Goal: Complete application form

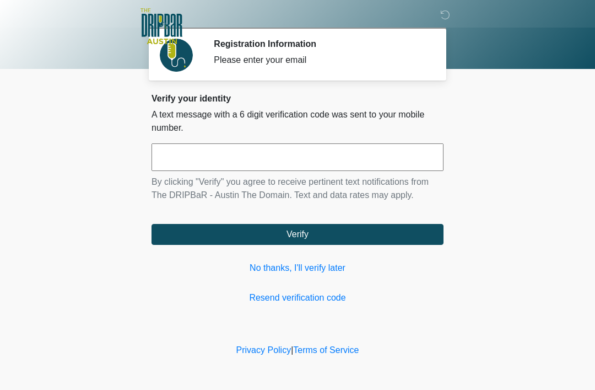
click at [319, 268] on link "No thanks, I'll verify later" at bounding box center [298, 267] width 292 height 13
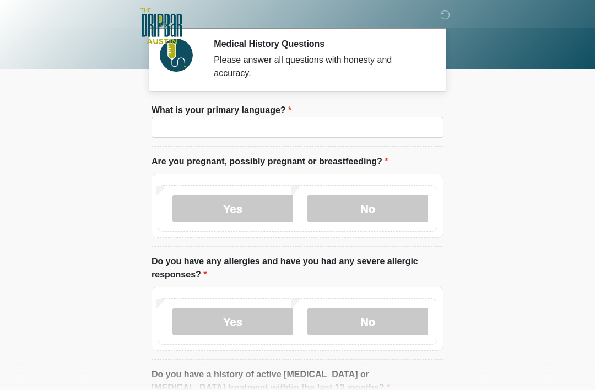
click at [219, 113] on label "What is your primary language?" at bounding box center [222, 110] width 140 height 13
click at [219, 117] on input "What is your primary language?" at bounding box center [298, 127] width 292 height 21
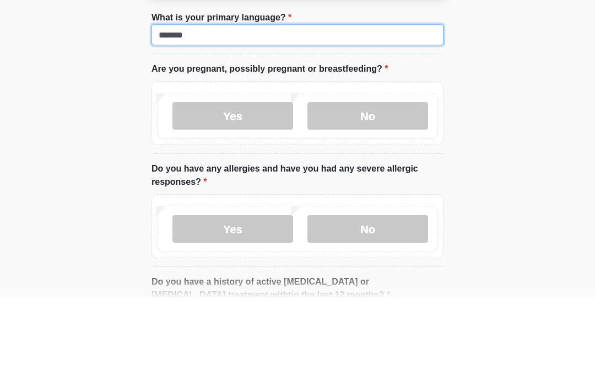
type input "*******"
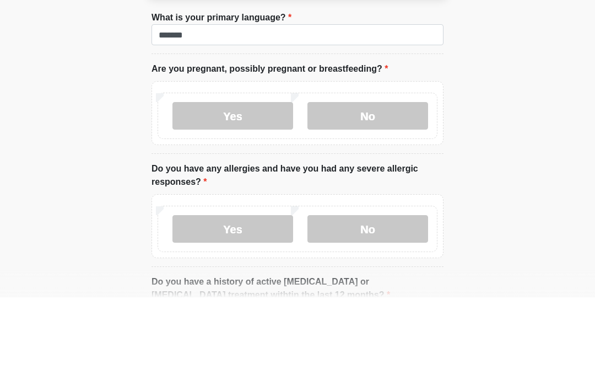
click at [361, 195] on label "No" at bounding box center [368, 209] width 121 height 28
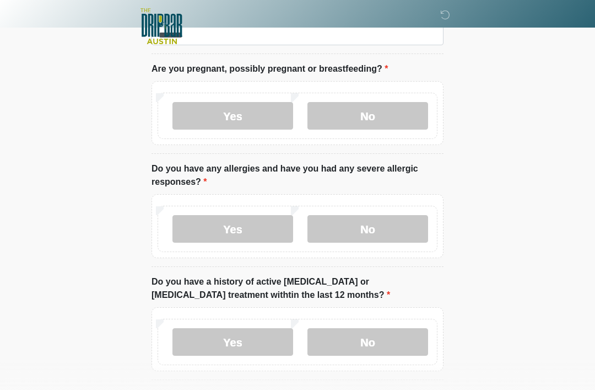
click at [369, 230] on label "No" at bounding box center [368, 229] width 121 height 28
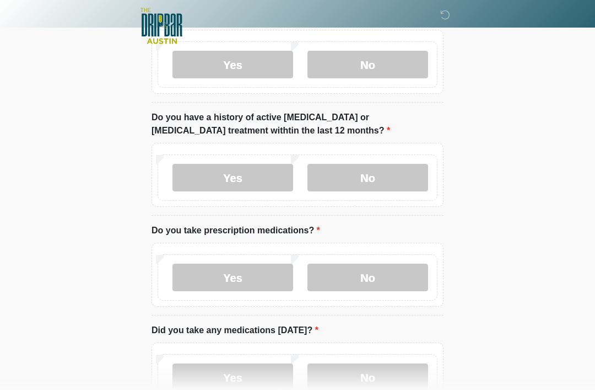
click at [392, 171] on label "No" at bounding box center [368, 178] width 121 height 28
click at [256, 278] on label "Yes" at bounding box center [232, 277] width 121 height 28
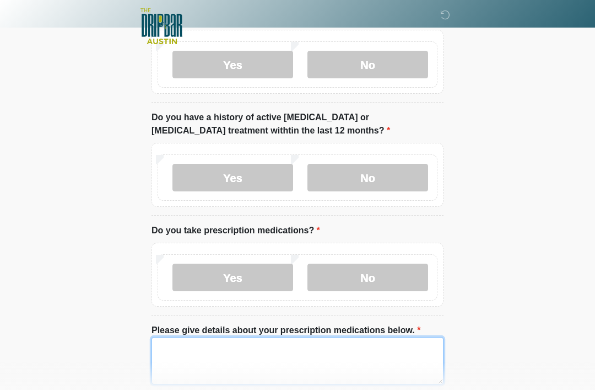
click at [187, 349] on textarea "Please give details about your prescription medications below." at bounding box center [298, 360] width 292 height 47
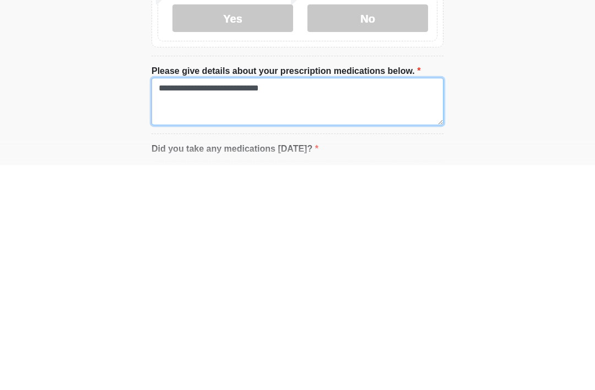
type textarea "**********"
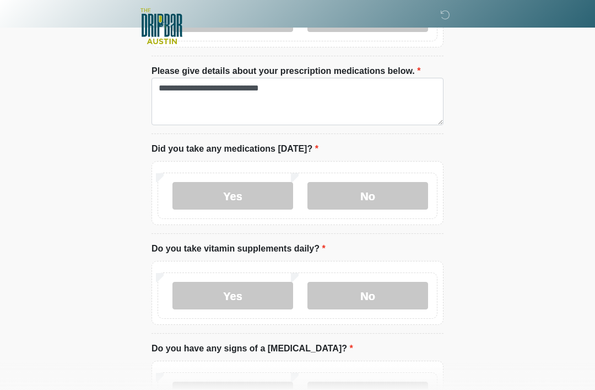
click at [242, 193] on label "Yes" at bounding box center [232, 196] width 121 height 28
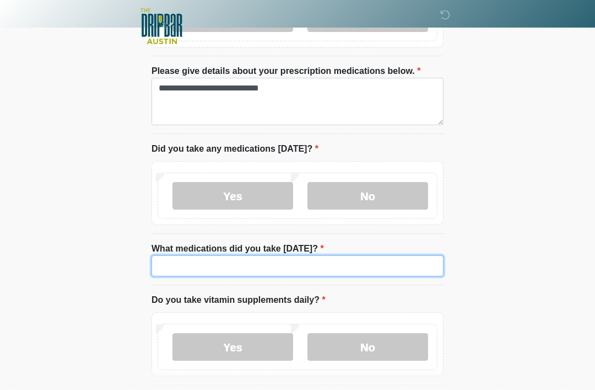
click at [213, 260] on input "What medications did you take today?" at bounding box center [298, 265] width 292 height 21
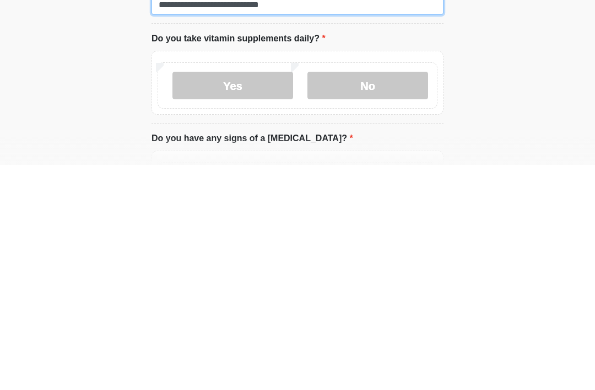
type input "**********"
click at [384, 296] on label "No" at bounding box center [368, 310] width 121 height 28
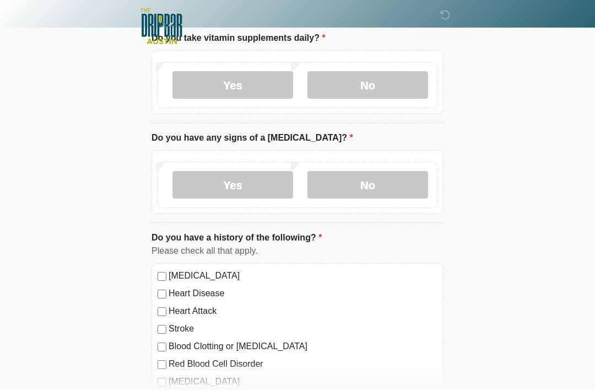
click at [368, 182] on label "No" at bounding box center [368, 185] width 121 height 28
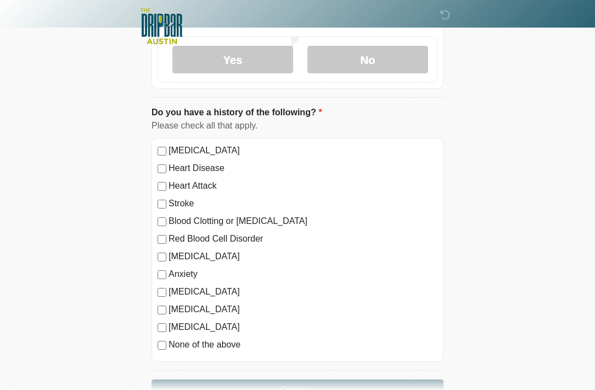
scroll to position [912, 0]
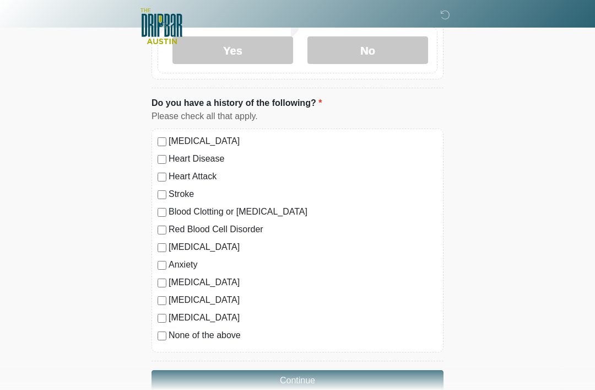
click at [175, 179] on label "Heart Attack" at bounding box center [303, 176] width 269 height 13
click at [263, 386] on button "Continue" at bounding box center [298, 380] width 292 height 21
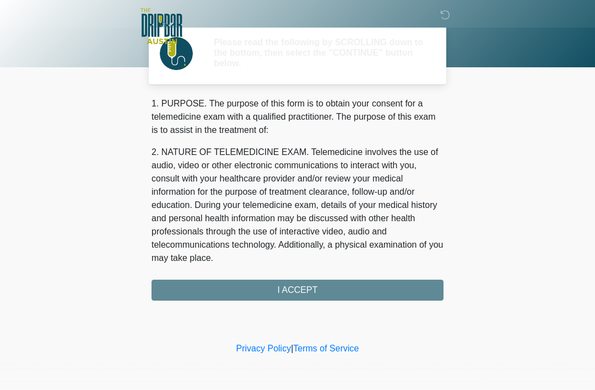
scroll to position [0, 0]
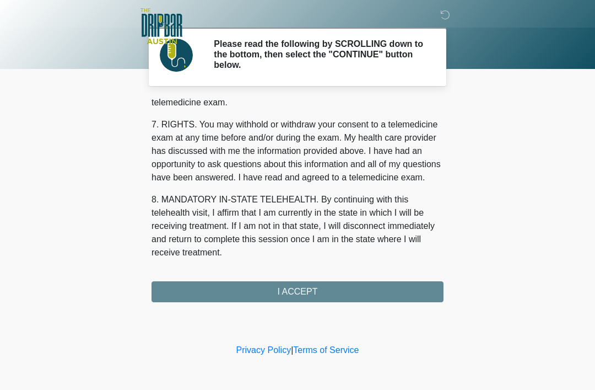
click at [349, 289] on button "I ACCEPT" at bounding box center [298, 291] width 292 height 21
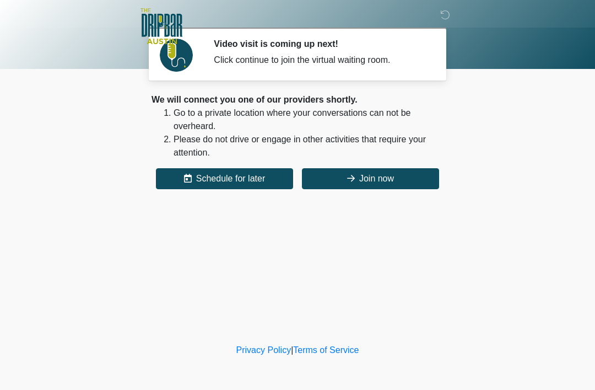
click at [386, 179] on button "Join now" at bounding box center [370, 178] width 137 height 21
